Goal: Transaction & Acquisition: Purchase product/service

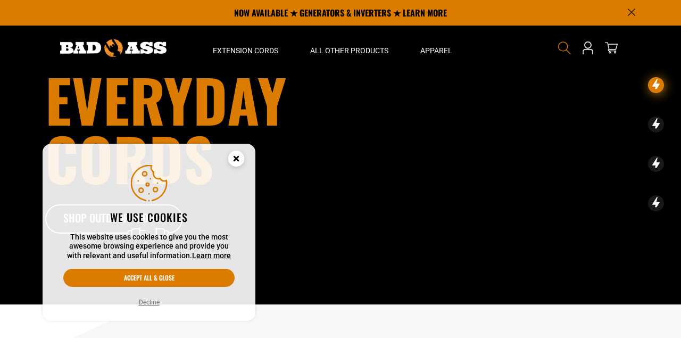
click at [567, 55] on span "Search" at bounding box center [564, 47] width 17 height 17
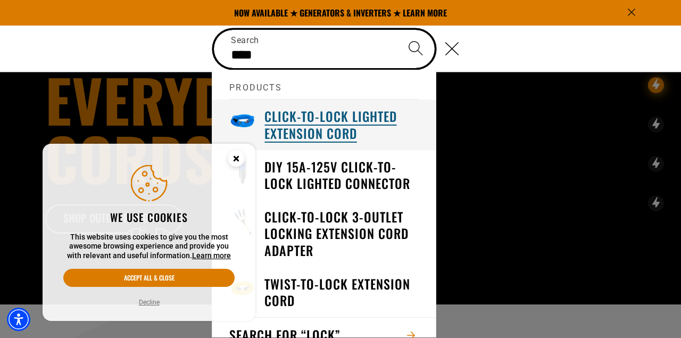
type input "****"
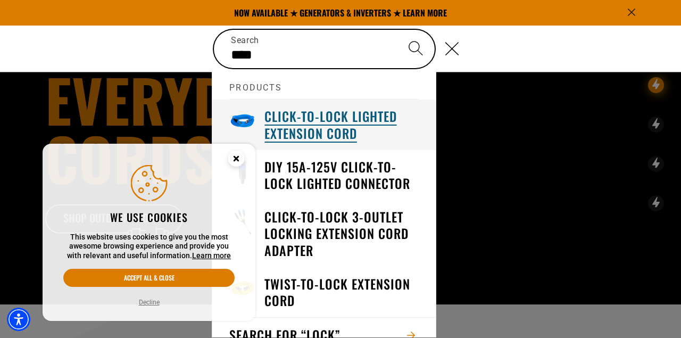
click at [354, 131] on h3 "Click-to-Lock Lighted Extension Cord" at bounding box center [341, 124] width 154 height 33
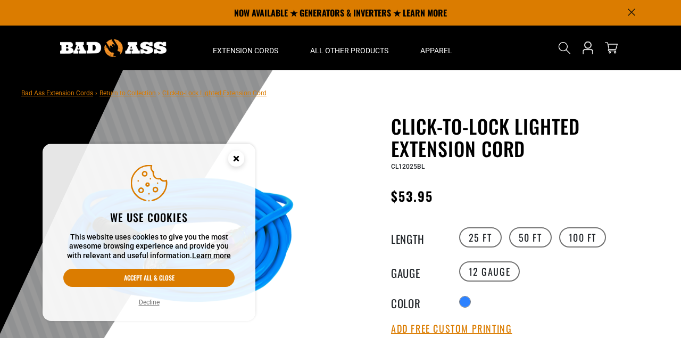
click at [241, 161] on circle "Cookie Consent" at bounding box center [236, 158] width 16 height 16
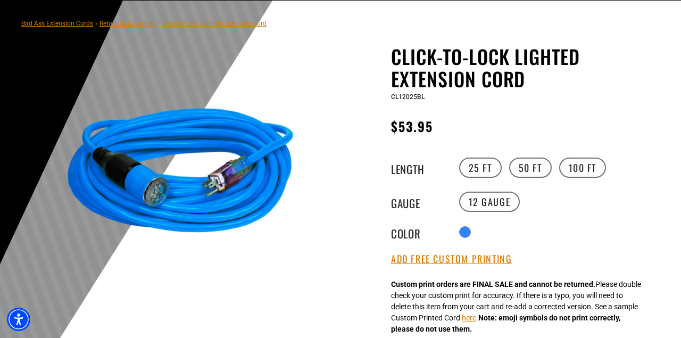
scroll to position [77, 0]
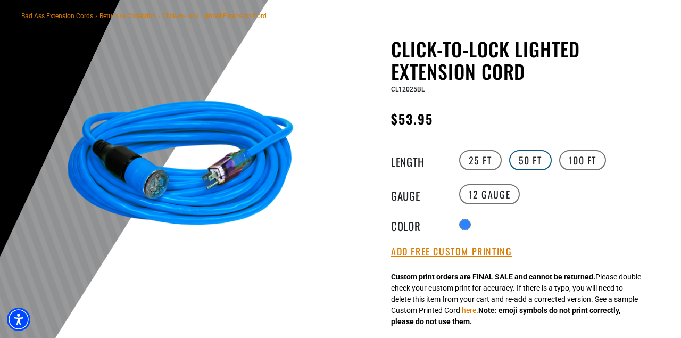
click at [525, 156] on label "50 FT" at bounding box center [530, 160] width 43 height 20
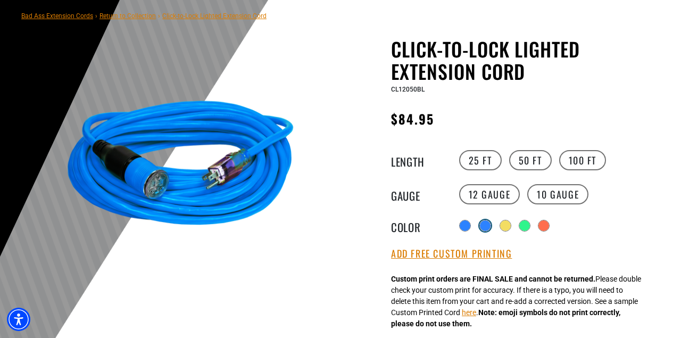
click at [488, 224] on div "products.product.variant_sold_out_or_unavailable" at bounding box center [485, 225] width 11 height 11
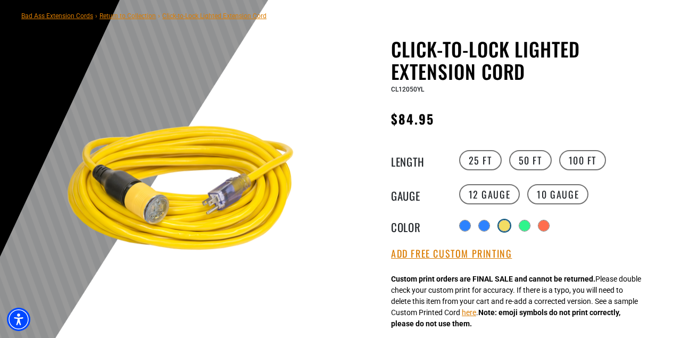
click at [507, 228] on div "products.product.variant_sold_out_or_unavailable" at bounding box center [504, 225] width 11 height 11
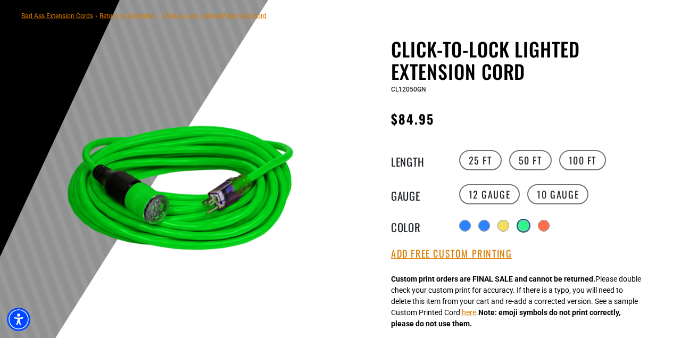
click at [525, 229] on div "products.product.variant_sold_out_or_unavailable" at bounding box center [523, 225] width 11 height 11
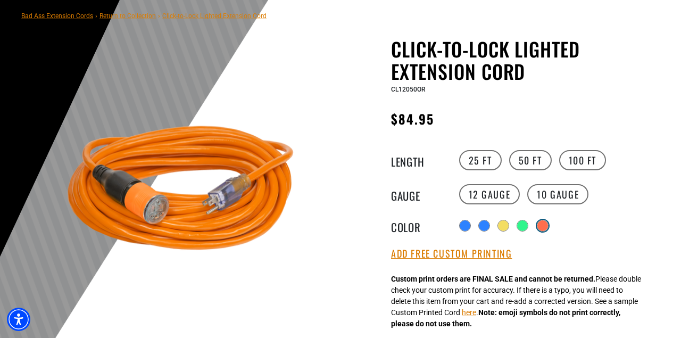
click at [548, 229] on div "products.product.variant_sold_out_or_unavailable" at bounding box center [542, 225] width 11 height 11
